Goal: Book appointment/travel/reservation

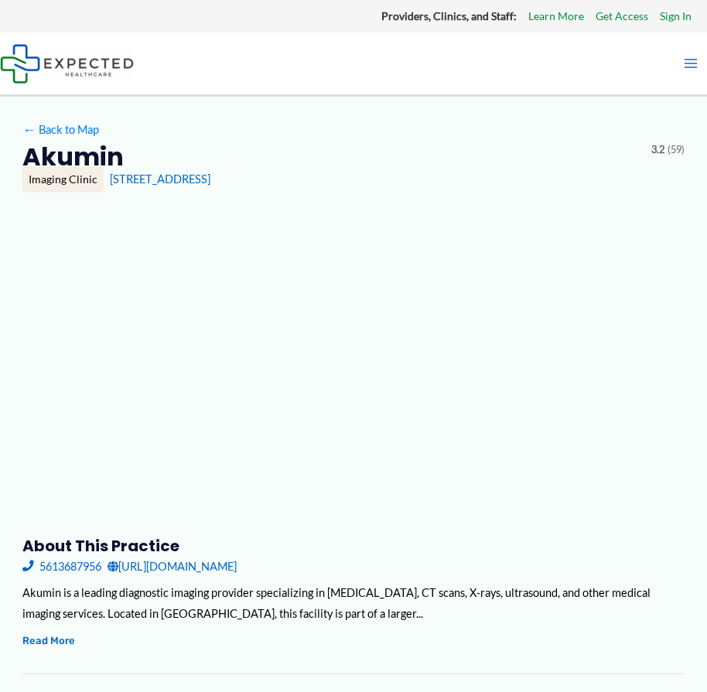
type input "******"
type input "**********"
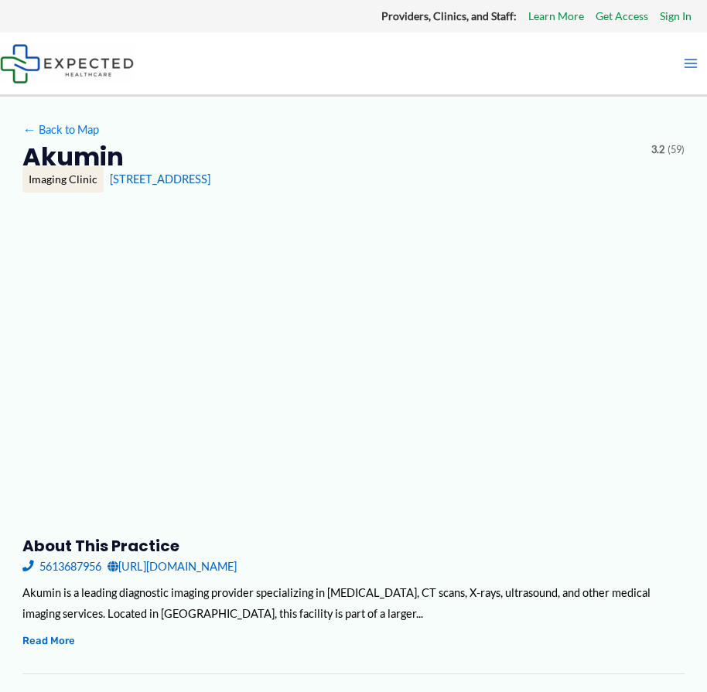
type input "**********"
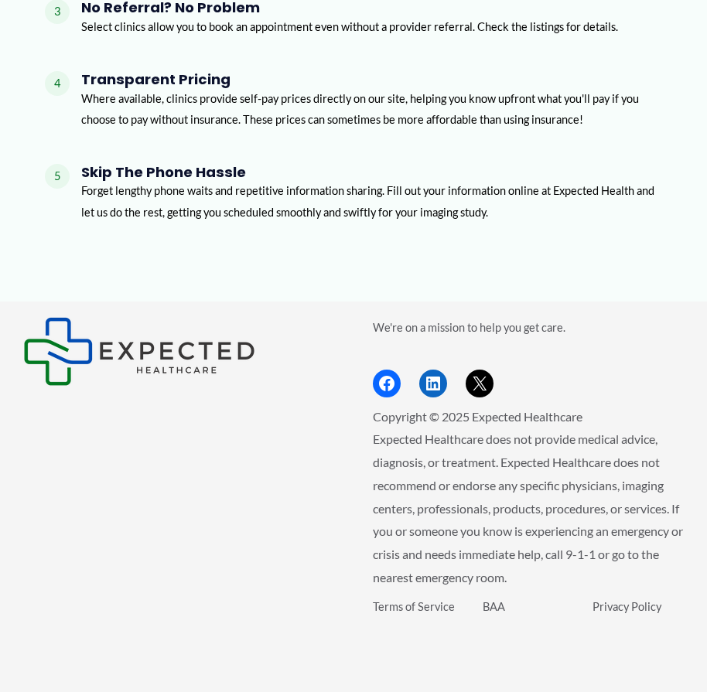
scroll to position [2311, 0]
